Goal: Transaction & Acquisition: Purchase product/service

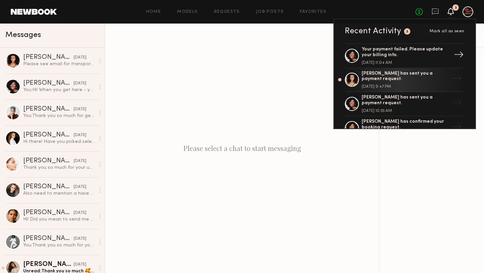
click at [410, 54] on div "Your payment failed. Please update your billing info." at bounding box center [405, 52] width 87 height 11
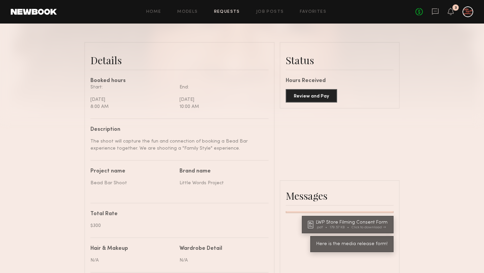
scroll to position [156, 0]
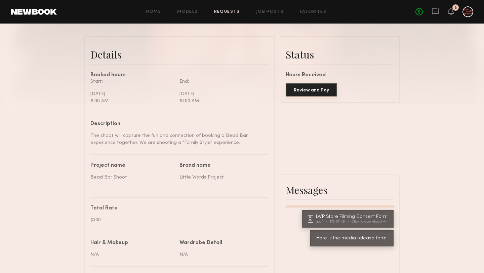
click at [310, 93] on button "Review and Pay" at bounding box center [311, 89] width 51 height 13
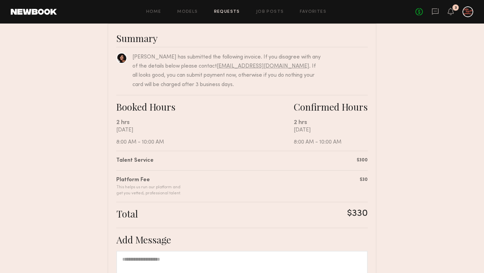
scroll to position [50, 0]
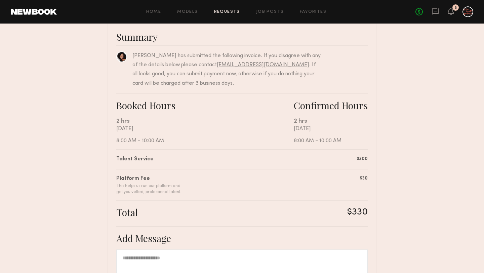
click at [452, 15] on div "3" at bounding box center [451, 12] width 6 height 8
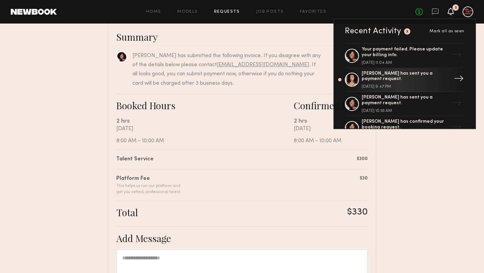
click at [392, 79] on div "[PERSON_NAME] has sent you a payment request." at bounding box center [405, 76] width 87 height 11
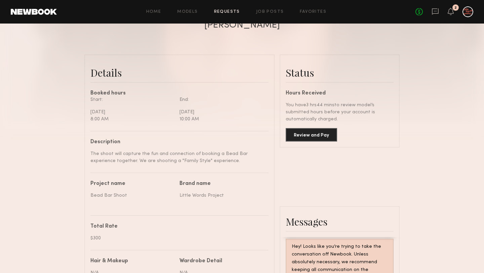
scroll to position [140, 0]
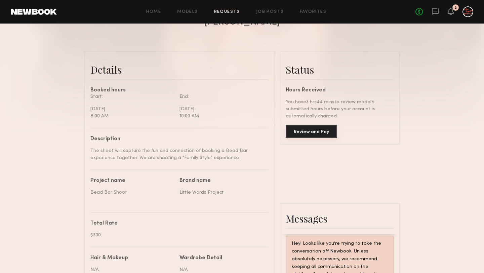
click at [311, 129] on button "Review and Pay" at bounding box center [311, 131] width 51 height 13
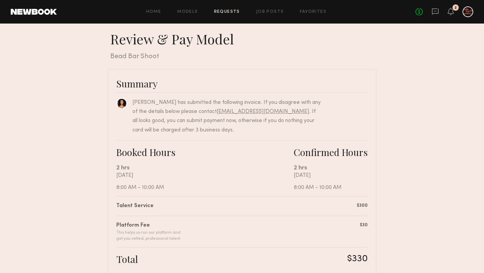
scroll to position [2, 0]
